Goal: Transaction & Acquisition: Obtain resource

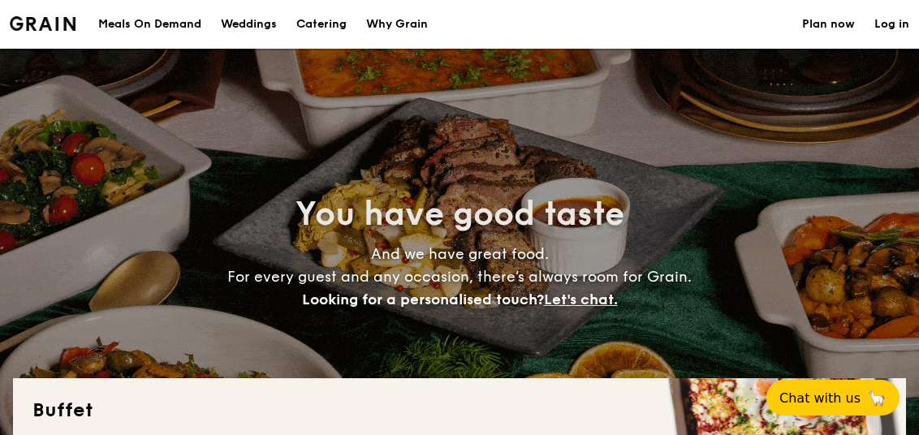
select select
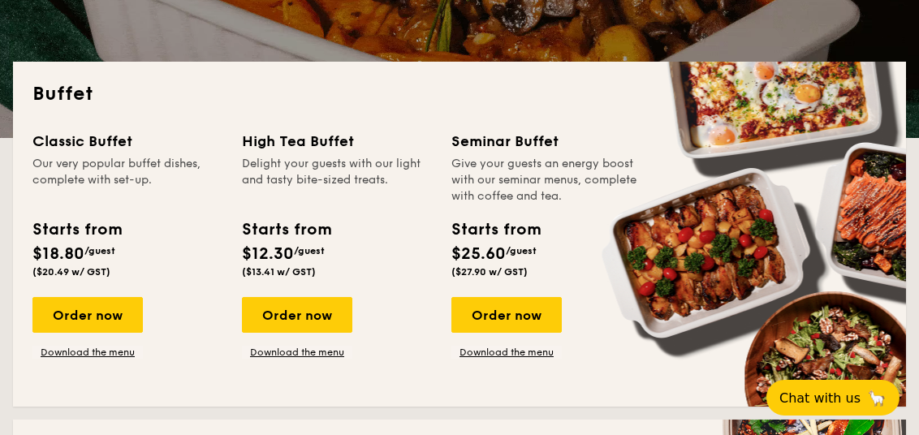
scroll to position [405, 0]
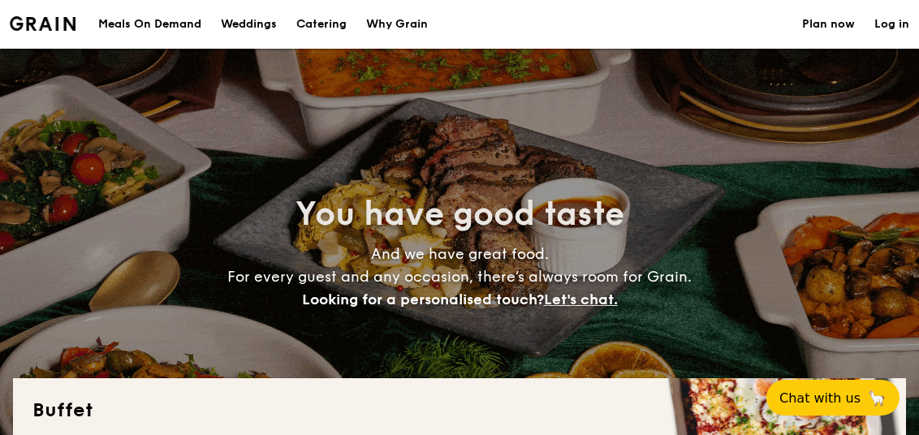
select select
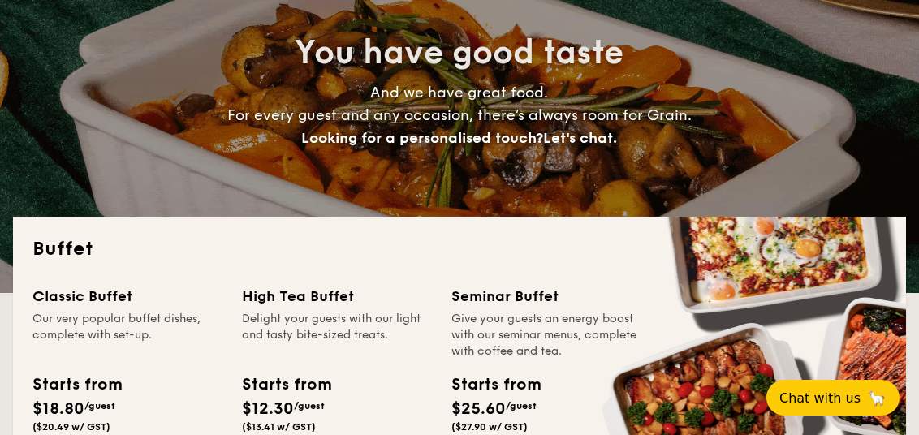
scroll to position [323, 0]
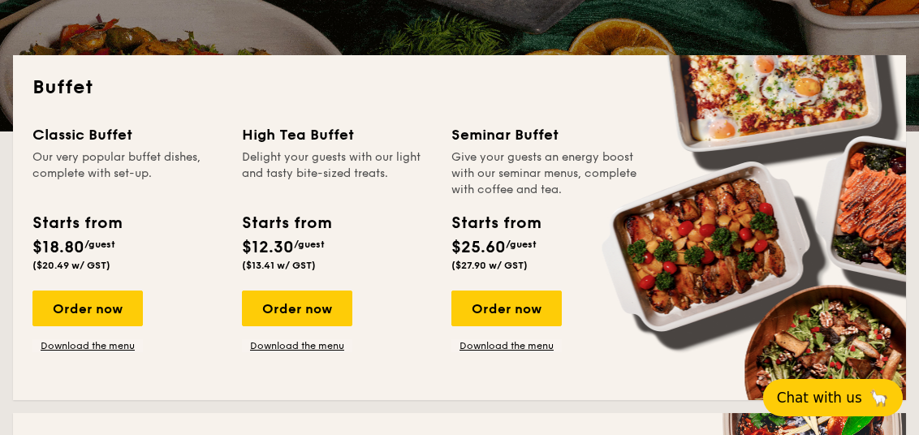
click at [827, 392] on span "Chat with us" at bounding box center [819, 398] width 85 height 16
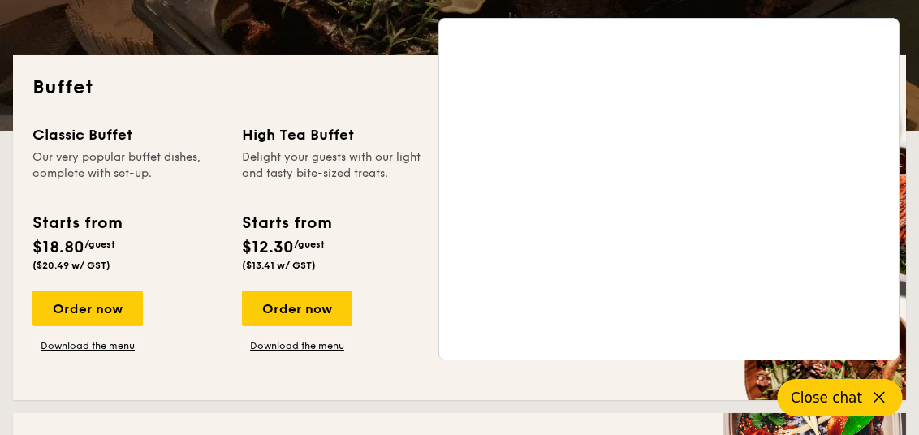
click at [880, 398] on icon at bounding box center [879, 397] width 19 height 19
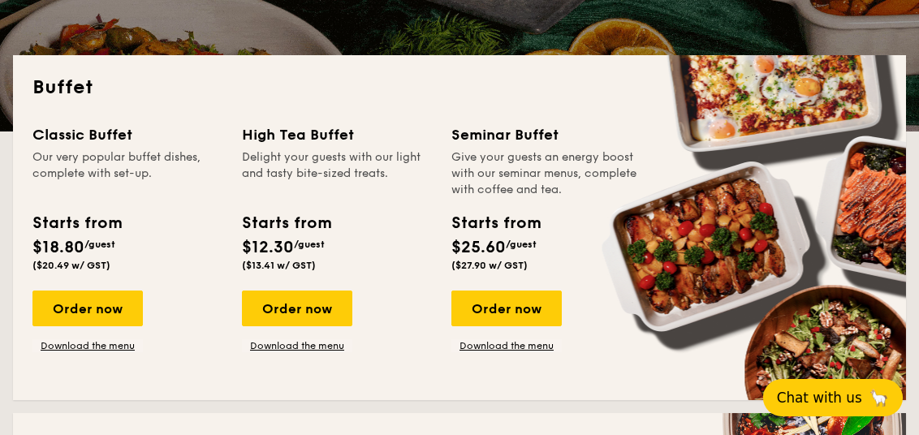
click at [835, 404] on span "Chat with us" at bounding box center [819, 398] width 85 height 16
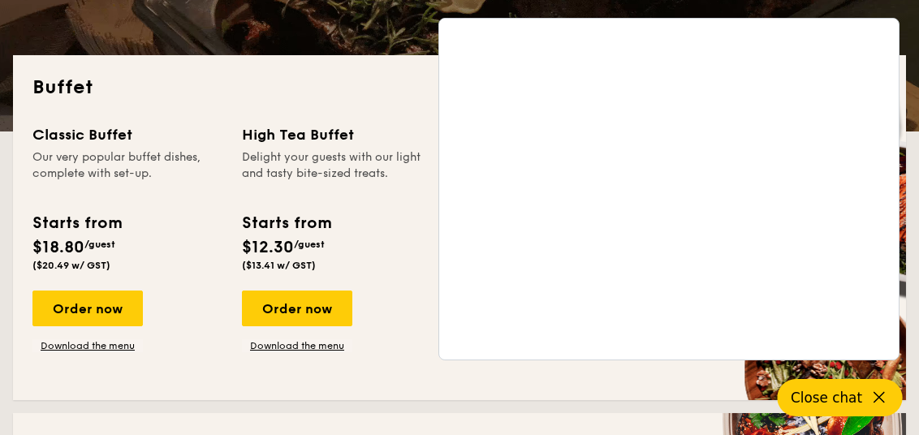
click at [880, 400] on icon at bounding box center [879, 397] width 19 height 19
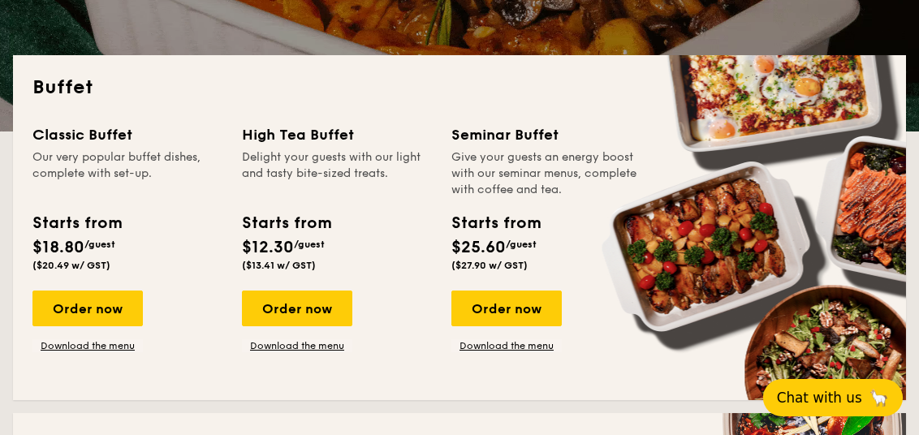
click at [509, 379] on div "Classic Buffet Our very popular buffet dishes, complete with set-up. Starts fro…" at bounding box center [459, 251] width 855 height 257
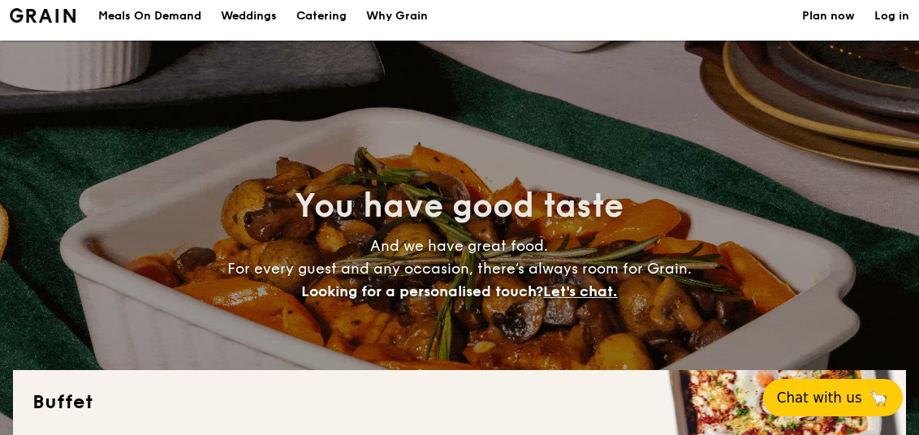
scroll to position [0, 0]
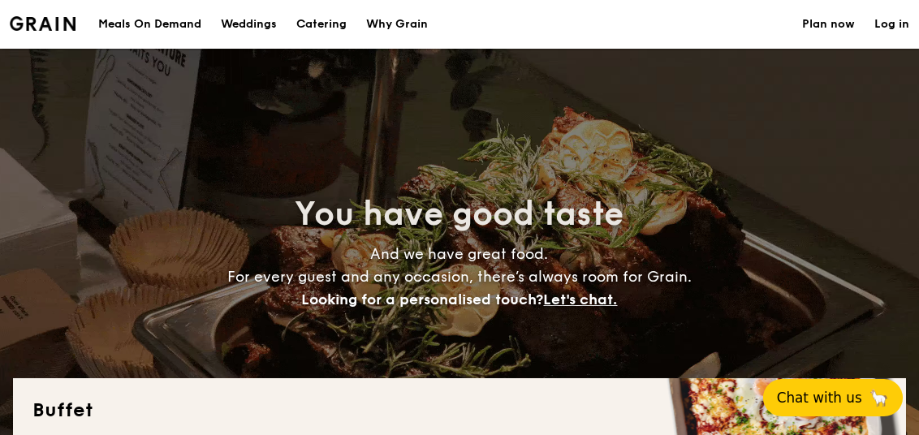
click at [832, 24] on link "Plan now" at bounding box center [829, 24] width 53 height 49
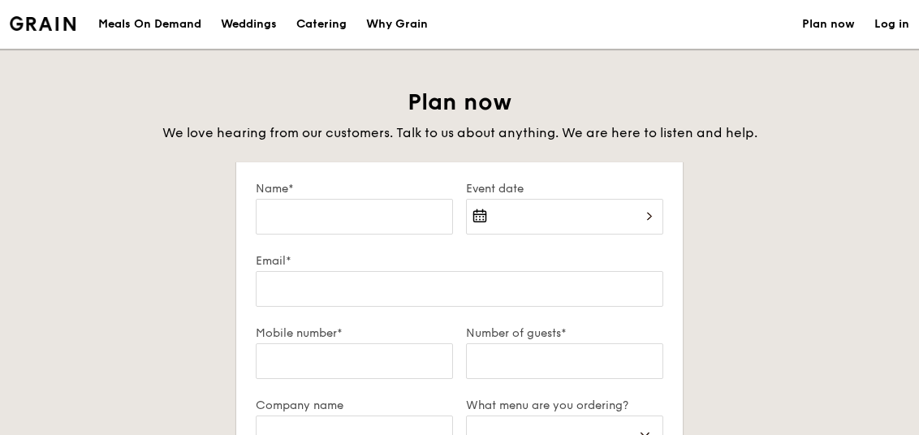
select select
drag, startPoint x: 188, startPoint y: 17, endPoint x: 197, endPoint y: 16, distance: 8.2
click at [188, 17] on div "Meals On Demand" at bounding box center [149, 24] width 103 height 49
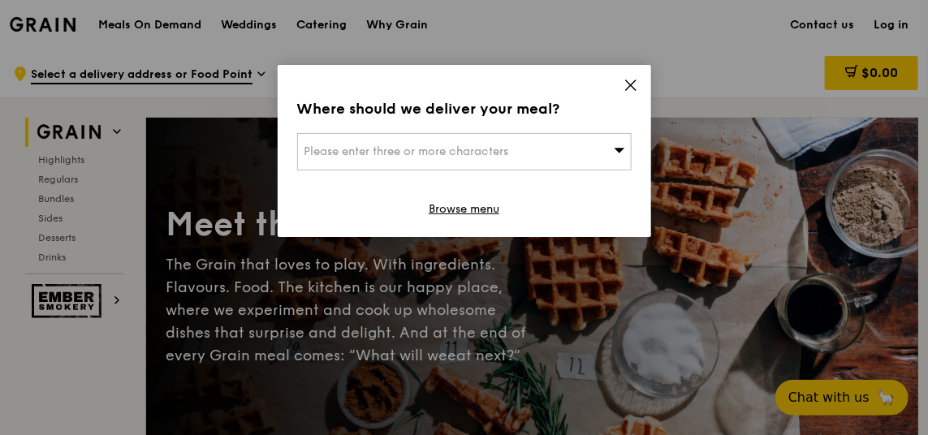
click at [630, 83] on icon at bounding box center [631, 85] width 15 height 15
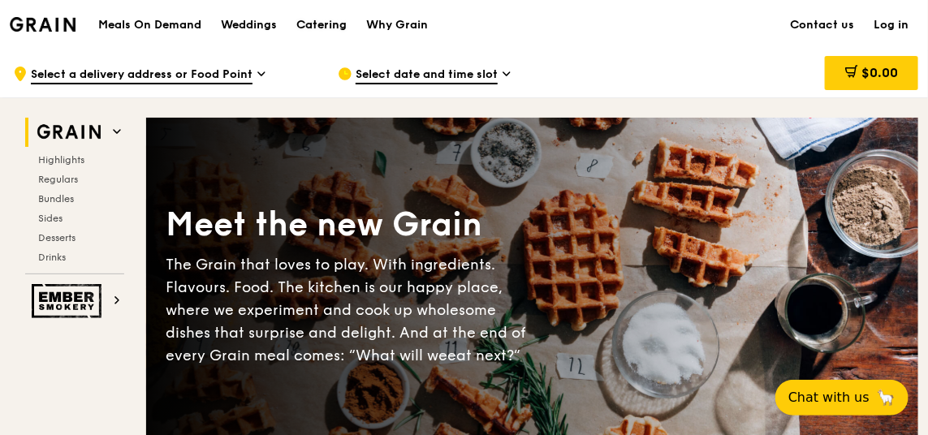
click at [301, 24] on div "Catering" at bounding box center [321, 25] width 50 height 49
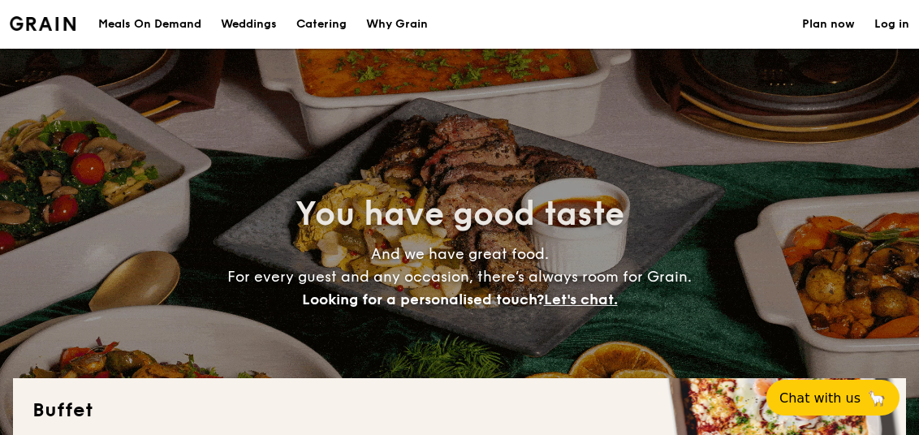
select select
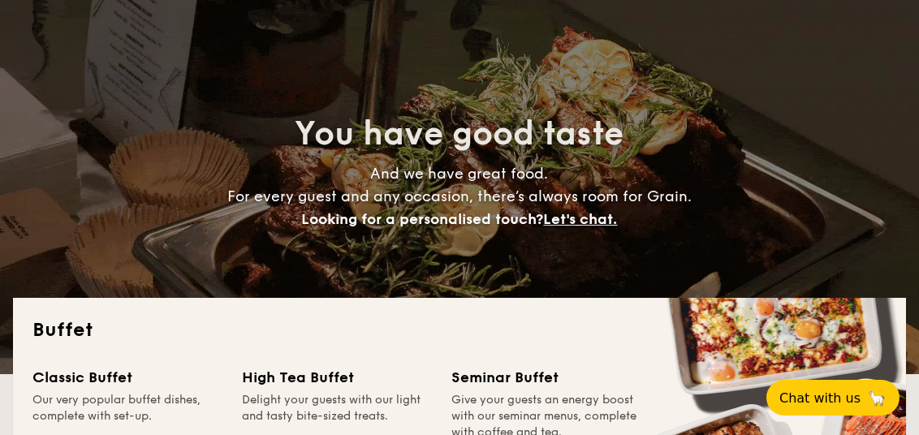
scroll to position [162, 0]
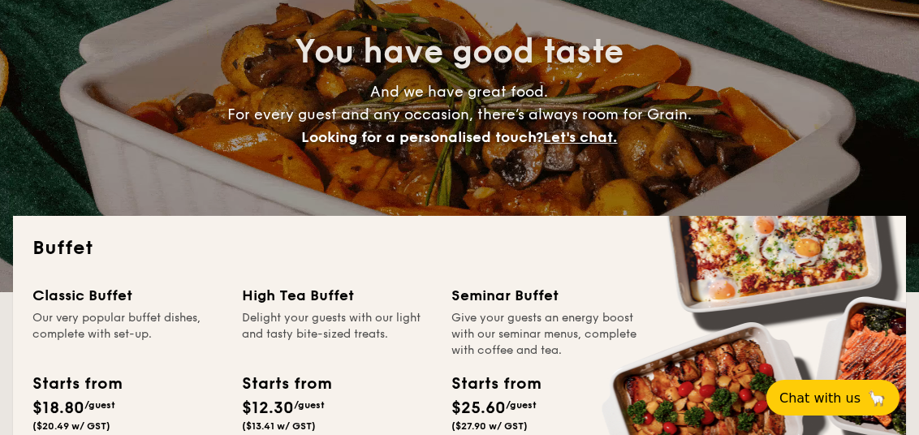
click at [578, 137] on span "Let's chat." at bounding box center [581, 137] width 74 height 18
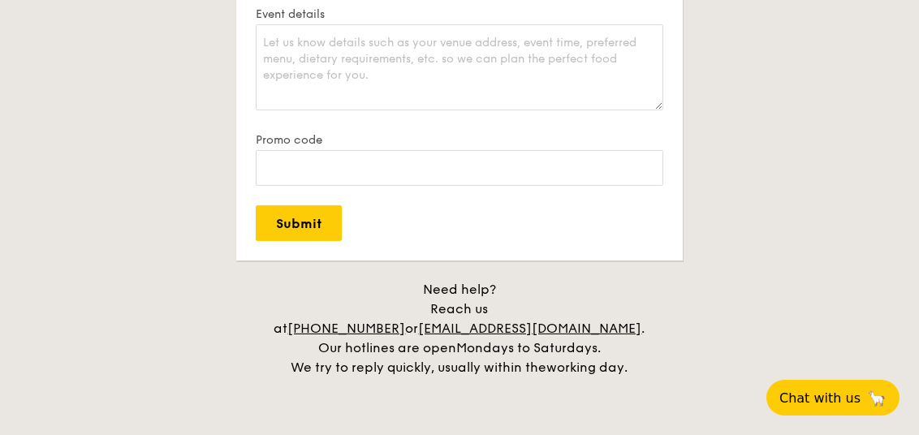
scroll to position [3194, 0]
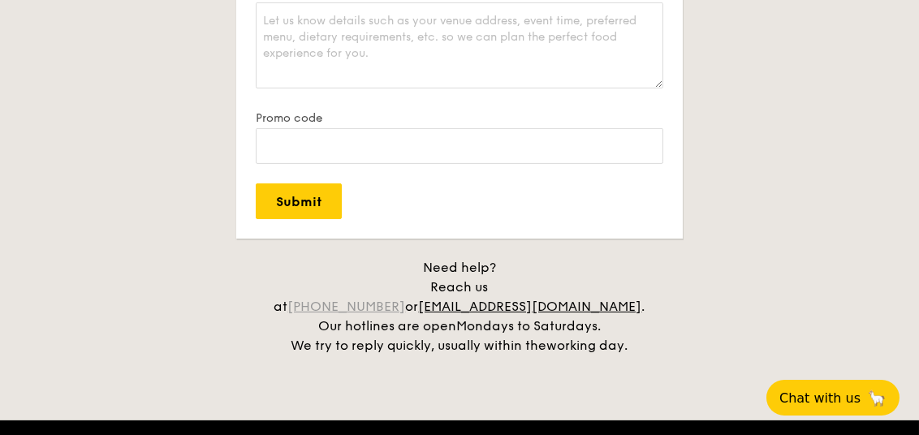
click at [406, 299] on link "+65 3163 5335" at bounding box center [347, 306] width 118 height 15
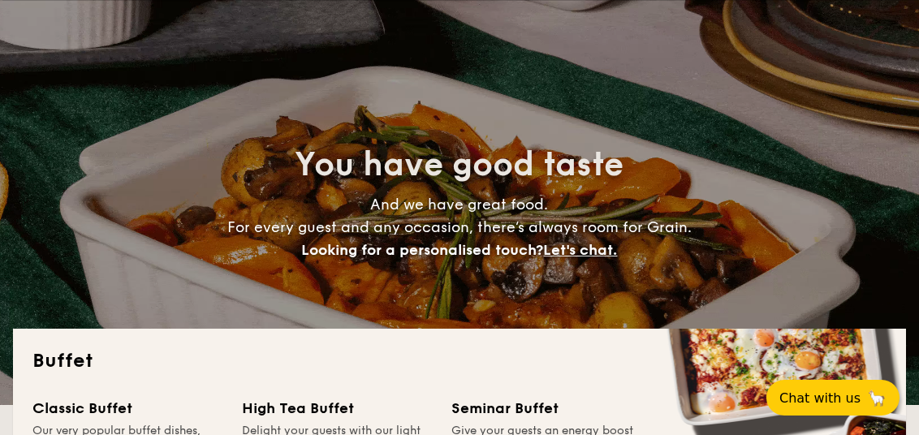
scroll to position [0, 0]
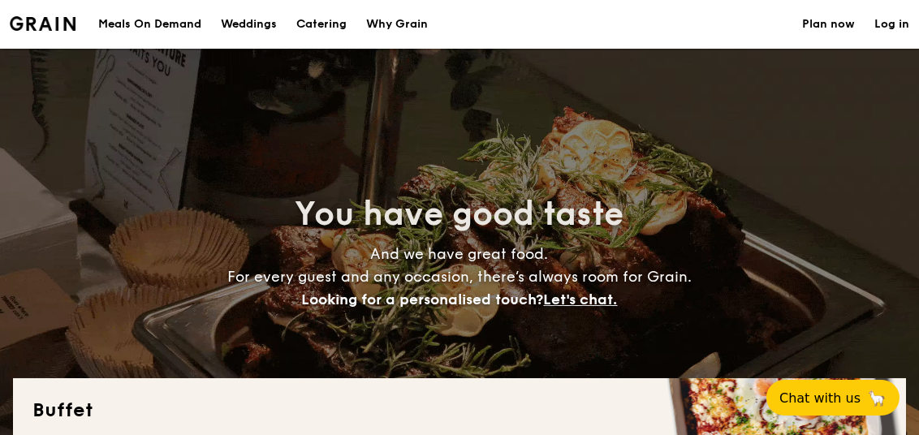
click at [167, 20] on div "Meals On Demand" at bounding box center [149, 24] width 103 height 49
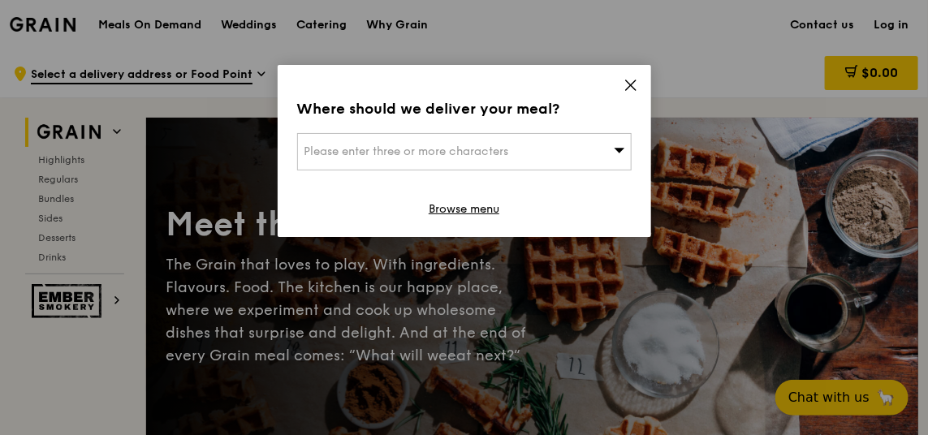
click at [625, 89] on icon at bounding box center [631, 85] width 15 height 15
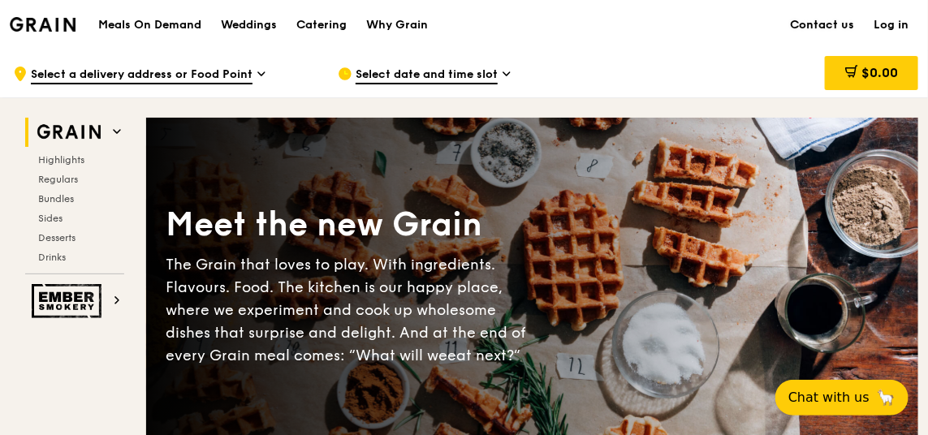
click at [801, 25] on link "Contact us" at bounding box center [823, 25] width 84 height 49
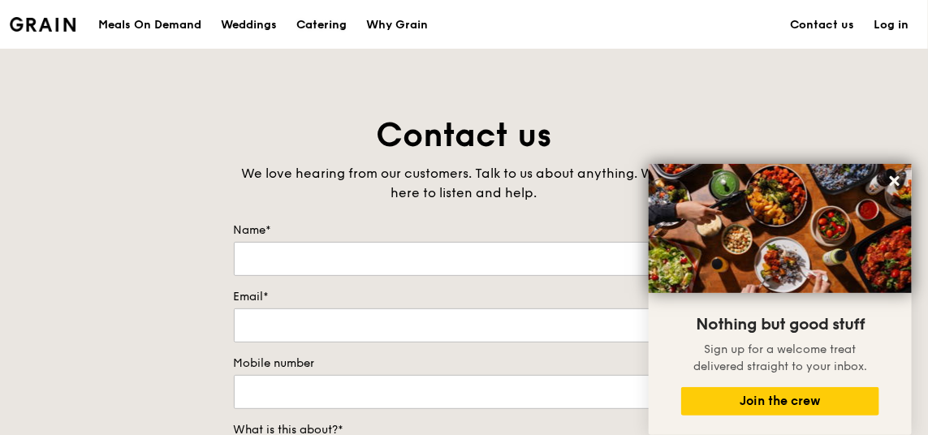
click at [312, 27] on div "Catering" at bounding box center [321, 25] width 50 height 49
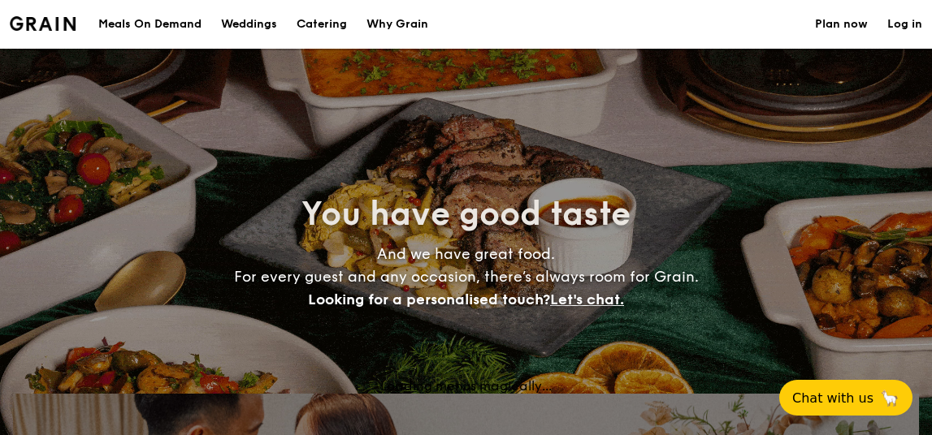
select select
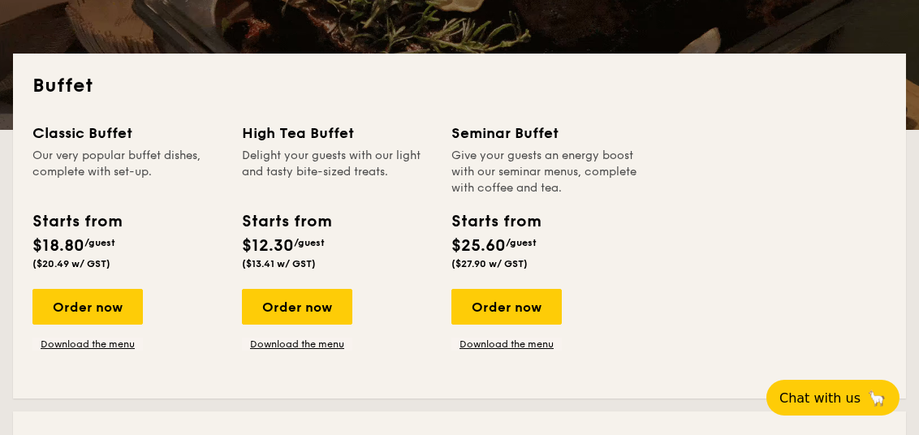
scroll to position [730, 0]
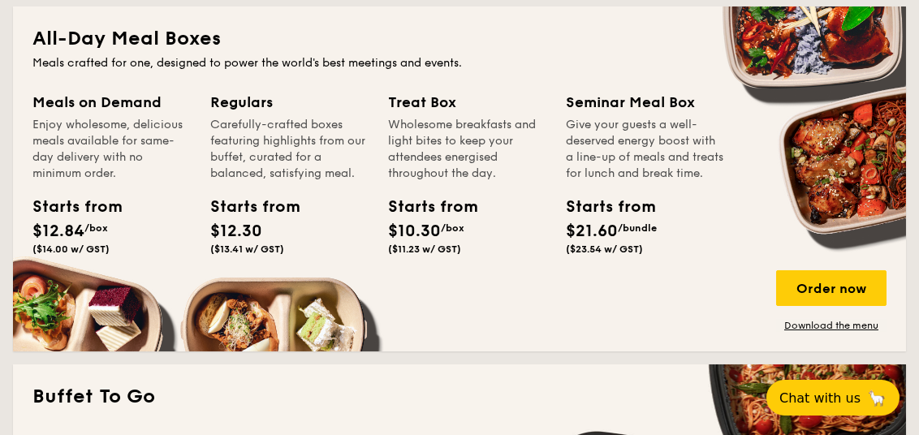
click at [628, 104] on div "Seminar Meal Box" at bounding box center [645, 102] width 158 height 23
click at [833, 326] on link "Download the menu" at bounding box center [832, 325] width 110 height 13
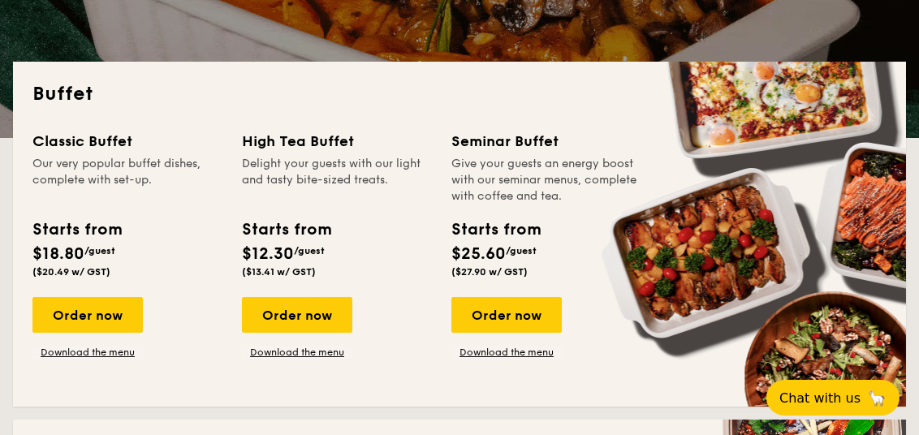
scroll to position [0, 0]
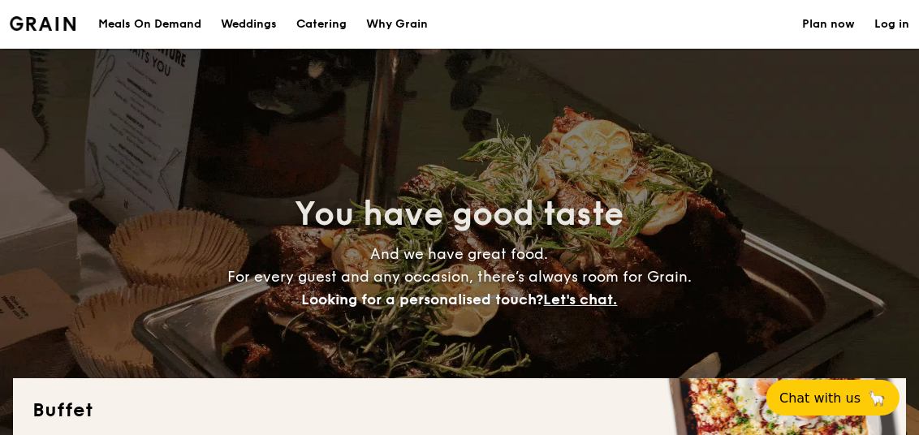
click at [824, 19] on link "Plan now" at bounding box center [829, 24] width 53 height 49
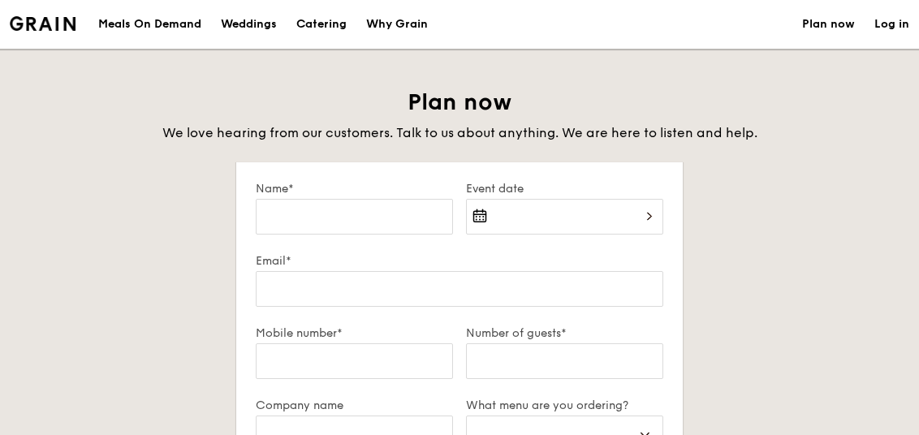
select select
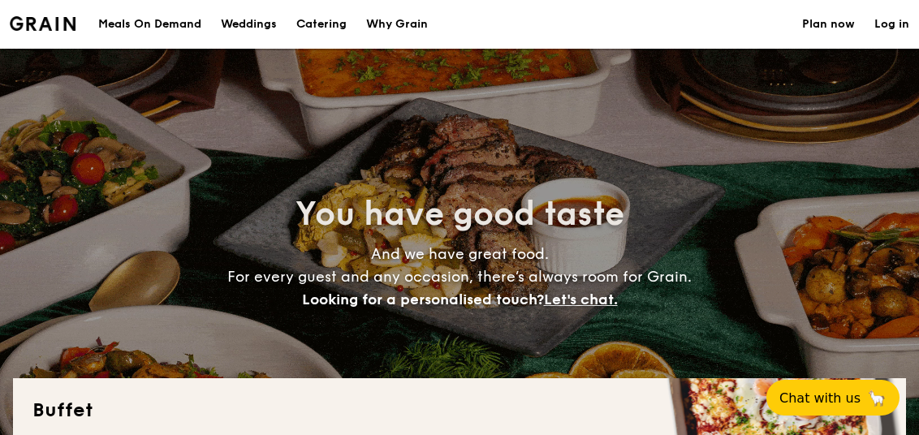
select select
